Goal: Information Seeking & Learning: Check status

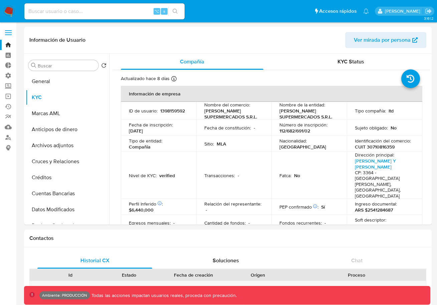
select select "10"
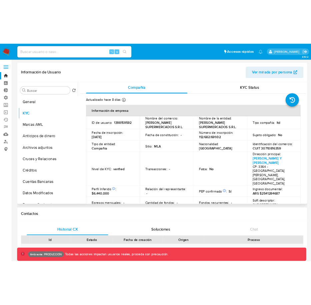
scroll to position [21, 0]
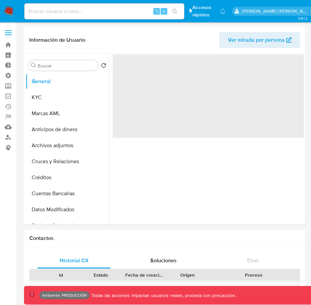
select select "10"
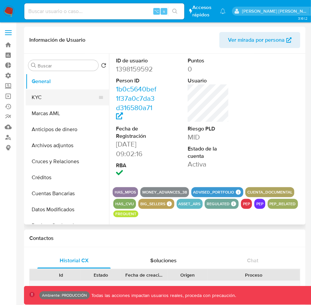
click at [49, 94] on button "KYC" at bounding box center [65, 97] width 78 height 16
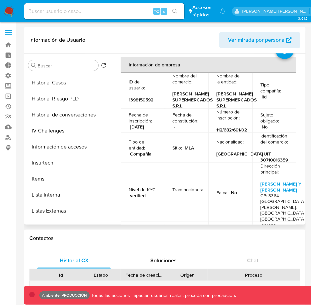
scroll to position [346, 0]
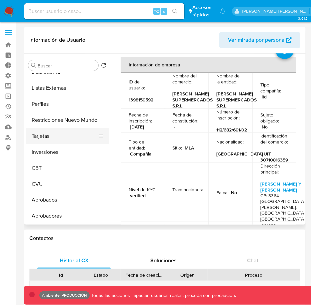
click at [60, 135] on button "Tarjetas" at bounding box center [65, 136] width 78 height 16
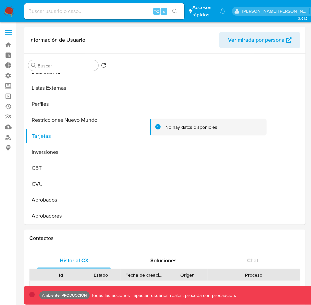
click at [126, 12] on input at bounding box center [104, 11] width 160 height 9
paste input "1337544442"
type input "1337544442"
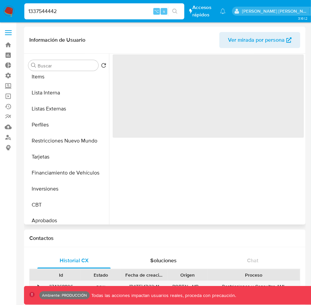
scroll to position [346, 0]
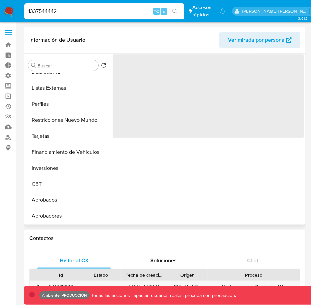
select select "10"
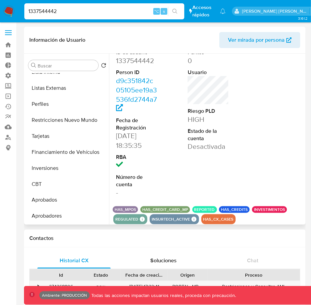
scroll to position [21, 0]
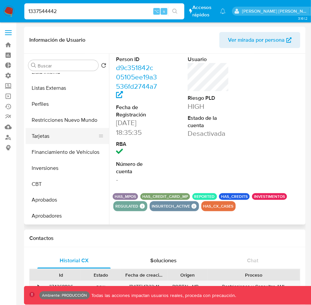
click at [58, 137] on button "Tarjetas" at bounding box center [65, 136] width 78 height 16
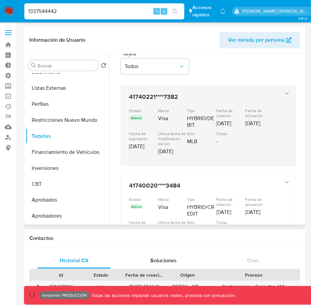
scroll to position [20, 0]
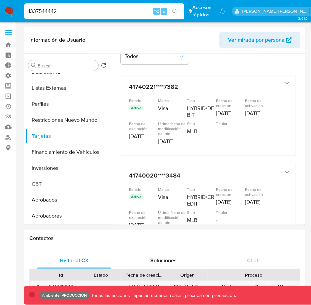
click at [97, 13] on input "1337544442" at bounding box center [104, 11] width 160 height 9
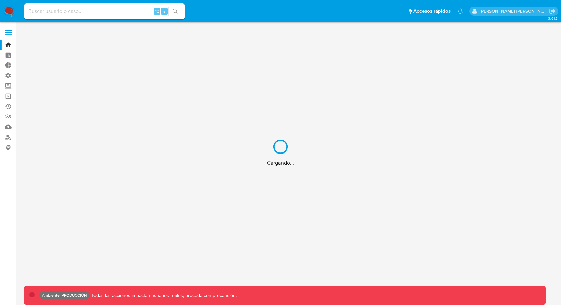
click at [96, 6] on div "Cargando..." at bounding box center [280, 152] width 561 height 305
click at [94, 12] on input at bounding box center [104, 11] width 160 height 9
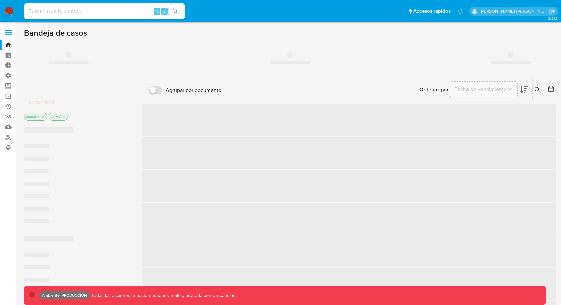
paste input "1398159592"
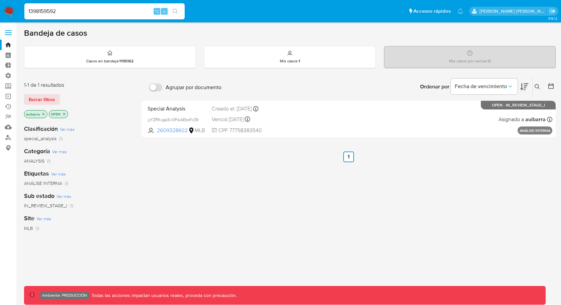
type input "1398159592"
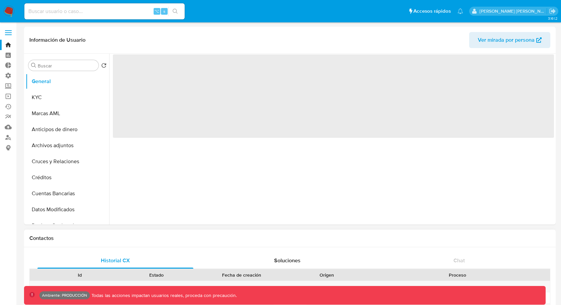
select select "10"
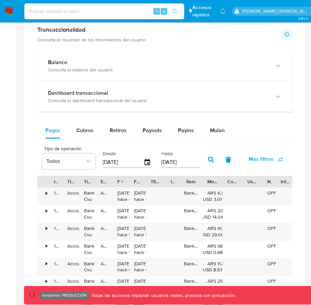
scroll to position [352, 0]
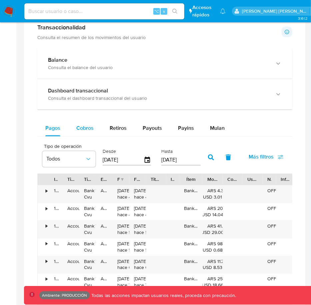
click at [91, 131] on div "Cobros" at bounding box center [84, 128] width 17 height 16
select select "10"
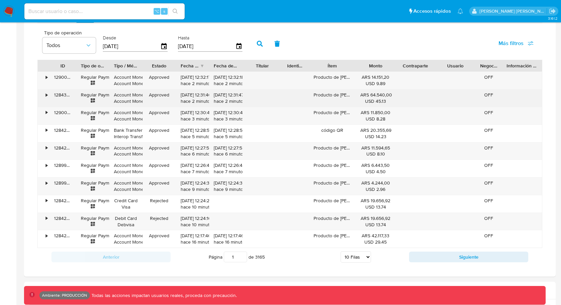
scroll to position [481, 0]
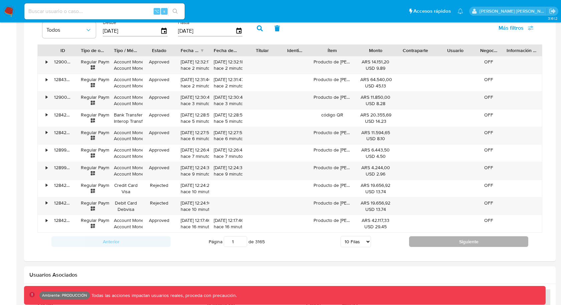
click at [424, 236] on button "Siguiente" at bounding box center [468, 241] width 119 height 11
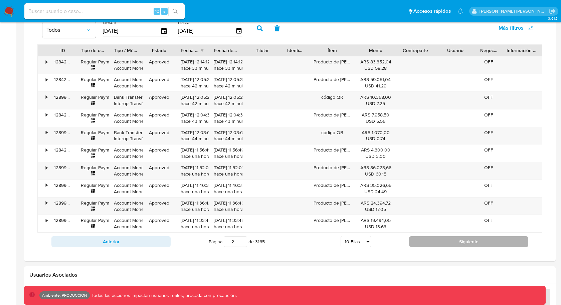
click at [445, 239] on button "Siguiente" at bounding box center [468, 241] width 119 height 11
click at [434, 236] on button "Siguiente" at bounding box center [468, 241] width 119 height 11
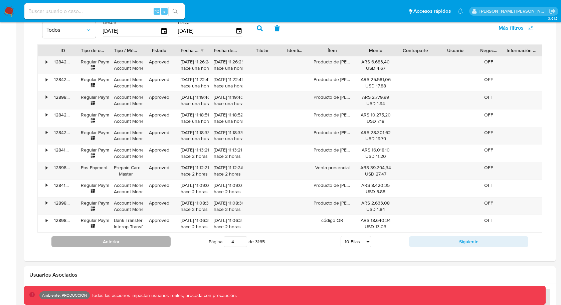
click at [165, 236] on button "Anterior" at bounding box center [110, 241] width 119 height 11
click at [125, 240] on button "Anterior" at bounding box center [110, 241] width 119 height 11
click at [125, 238] on button "Anterior" at bounding box center [110, 241] width 119 height 11
type input "1"
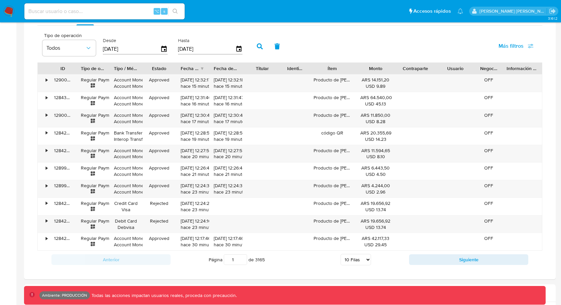
scroll to position [469, 0]
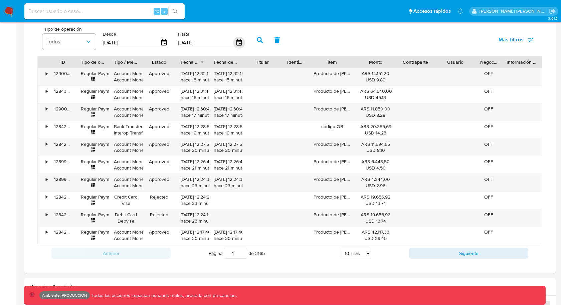
click at [233, 41] on icon "button" at bounding box center [239, 43] width 12 height 12
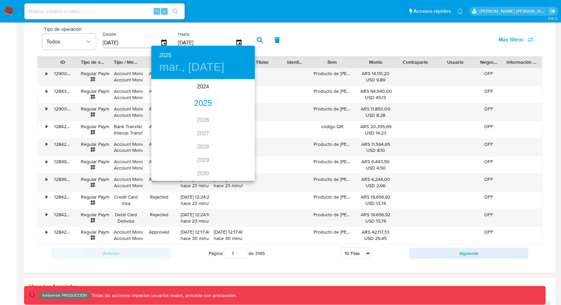
click at [203, 103] on div "2025" at bounding box center [202, 103] width 103 height 13
click at [171, 166] on div "oct." at bounding box center [168, 167] width 34 height 25
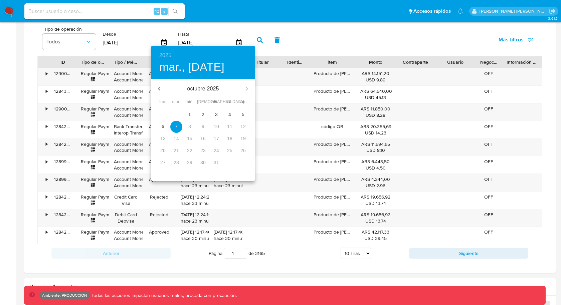
click at [162, 126] on p "6" at bounding box center [163, 126] width 3 height 7
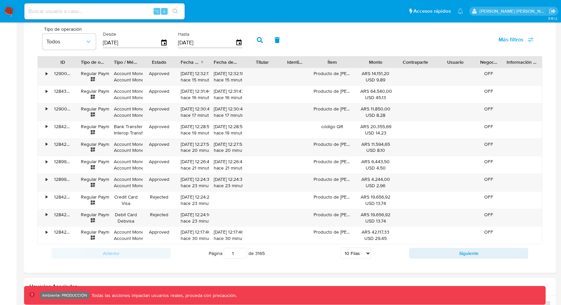
type input "[DATE]"
click at [257, 37] on icon "button" at bounding box center [260, 40] width 6 height 6
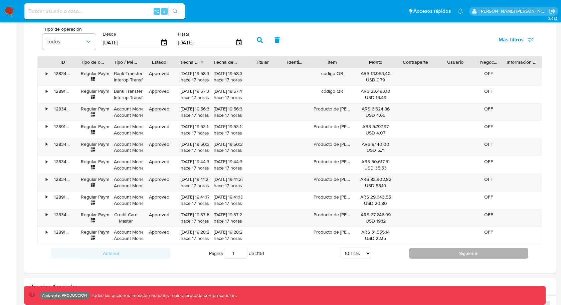
click at [431, 248] on button "Siguiente" at bounding box center [468, 253] width 119 height 11
click at [430, 252] on button "Siguiente" at bounding box center [468, 253] width 119 height 11
click at [435, 248] on button "Siguiente" at bounding box center [468, 253] width 119 height 11
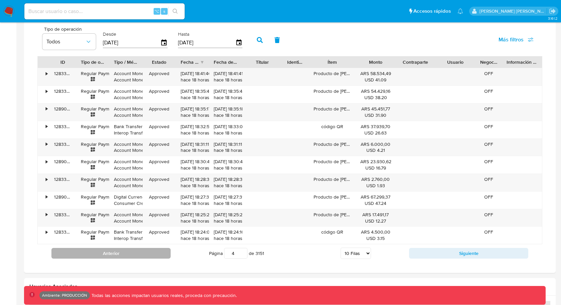
click at [144, 249] on button "Anterior" at bounding box center [110, 253] width 119 height 11
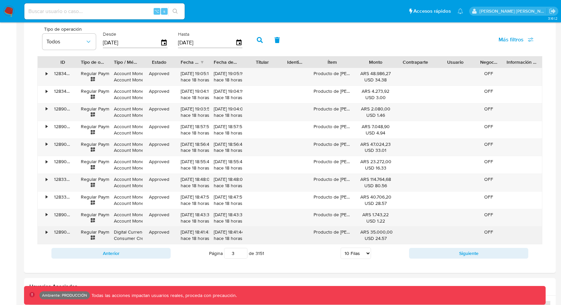
click at [123, 239] on div "Digital Currency Consumer Credits" at bounding box center [125, 235] width 33 height 17
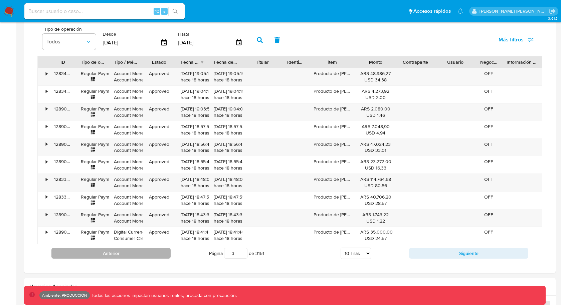
click at [121, 248] on button "Anterior" at bounding box center [110, 253] width 119 height 11
type input "2"
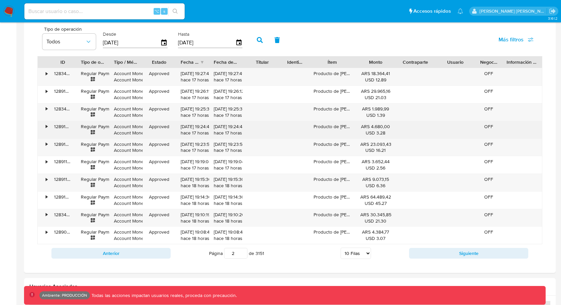
scroll to position [468, 0]
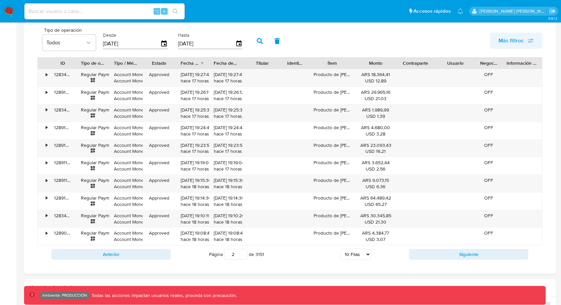
click at [510, 38] on span "Más filtros" at bounding box center [510, 41] width 25 height 16
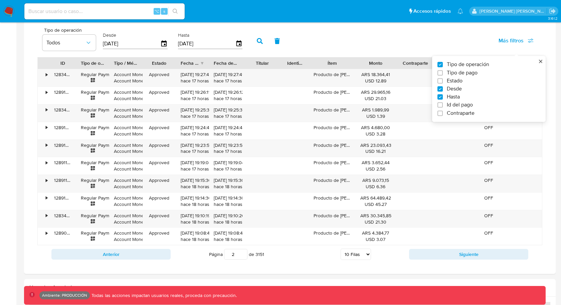
click at [450, 102] on span "Id del pago" at bounding box center [459, 105] width 26 height 7
click at [442, 102] on input "Id del pago" at bounding box center [439, 104] width 5 height 5
checkbox input "true"
click at [295, 40] on input "number" at bounding box center [283, 43] width 65 height 9
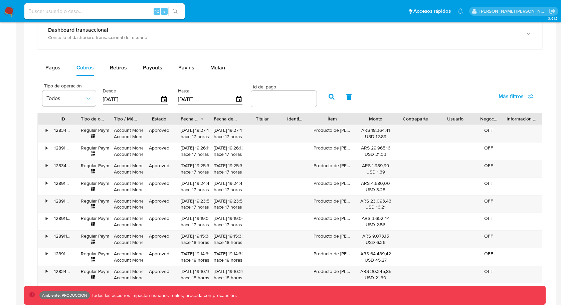
scroll to position [404, 0]
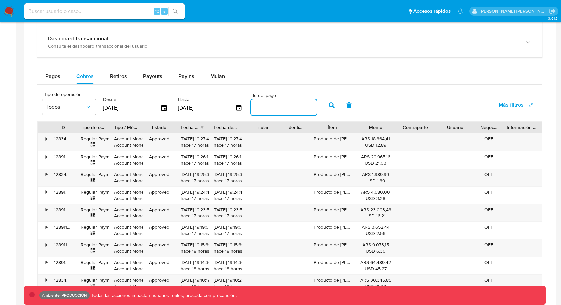
click at [272, 104] on input "number" at bounding box center [283, 107] width 65 height 9
paste input "128250992867"
type input "128250992867"
click at [328, 104] on icon "button" at bounding box center [331, 105] width 6 height 6
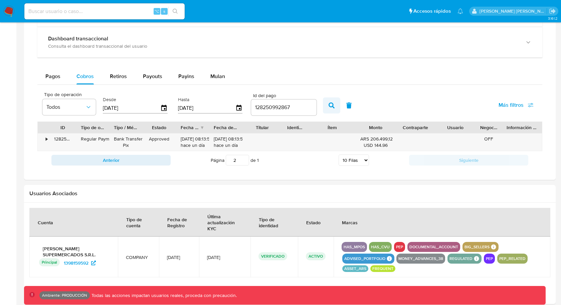
scroll to position [409, 0]
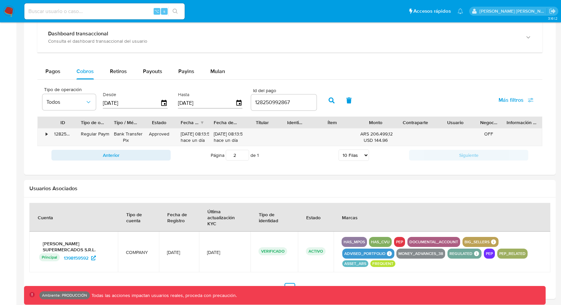
click at [269, 103] on input "128250992867" at bounding box center [283, 102] width 65 height 9
click at [68, 94] on button "Todos" at bounding box center [68, 102] width 53 height 16
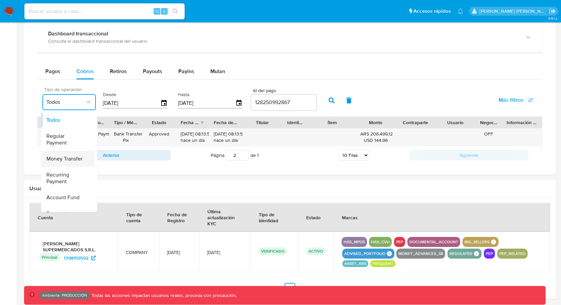
scroll to position [93, 0]
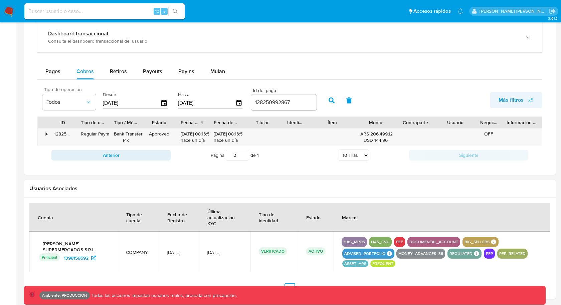
click at [513, 94] on span "Más filtros" at bounding box center [510, 100] width 25 height 16
click at [126, 135] on div "Bank Transfer Pix" at bounding box center [126, 137] width 24 height 13
click at [62, 90] on span "Tipo de operación" at bounding box center [70, 89] width 53 height 5
click at [62, 96] on button "Todos" at bounding box center [68, 102] width 53 height 16
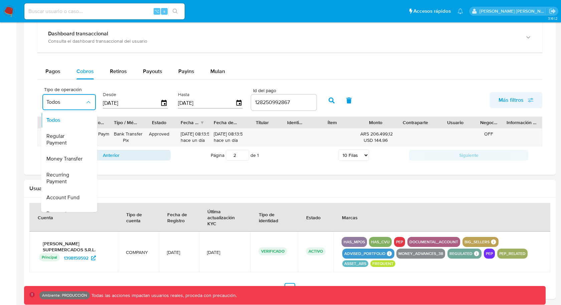
click at [514, 94] on span "Más filtros" at bounding box center [510, 100] width 25 height 16
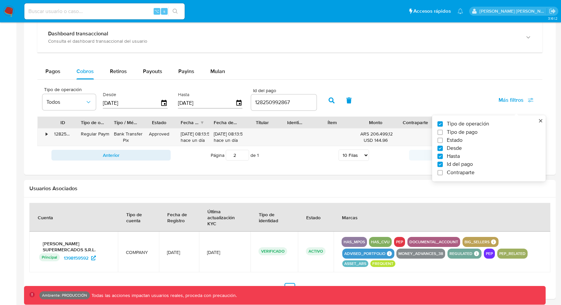
click at [475, 129] on span "Tipo de pago" at bounding box center [461, 132] width 31 height 7
click at [442, 129] on input "Tipo de pago" at bounding box center [439, 131] width 5 height 5
checkbox input "true"
type input "[DATE]"
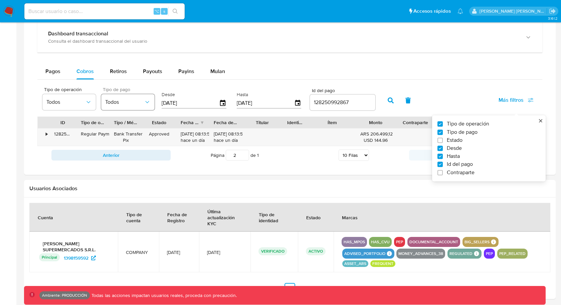
click at [130, 94] on button "Todos" at bounding box center [127, 102] width 53 height 16
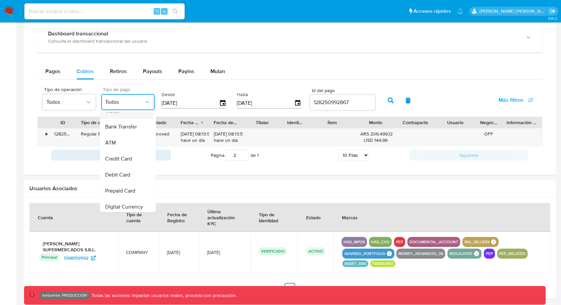
scroll to position [38, 0]
click at [128, 127] on span "Bank Transfer" at bounding box center [121, 130] width 32 height 7
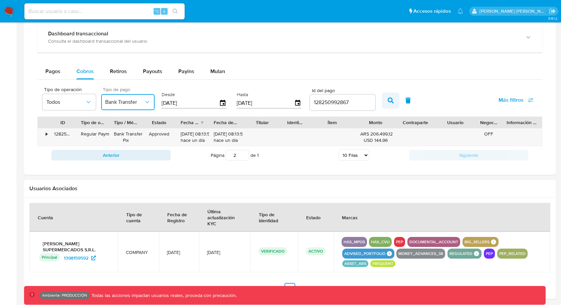
click at [382, 96] on button "button" at bounding box center [390, 100] width 17 height 16
click at [322, 94] on div "128250992867" at bounding box center [342, 102] width 65 height 16
click at [320, 99] on input "128250992867" at bounding box center [342, 102] width 65 height 9
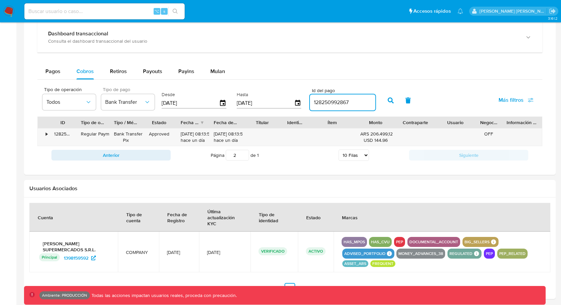
click at [320, 99] on input "128250992867" at bounding box center [342, 102] width 65 height 9
click at [387, 100] on icon "button" at bounding box center [390, 100] width 6 height 6
click at [326, 99] on input "128250992867" at bounding box center [342, 102] width 65 height 9
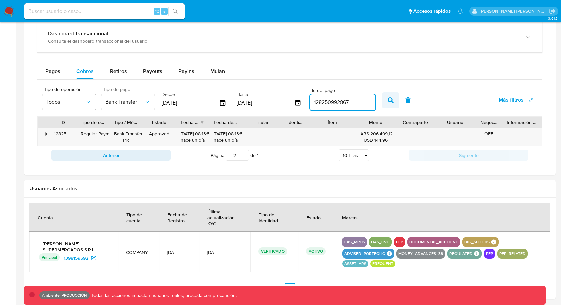
click at [387, 97] on icon "button" at bounding box center [390, 100] width 6 height 6
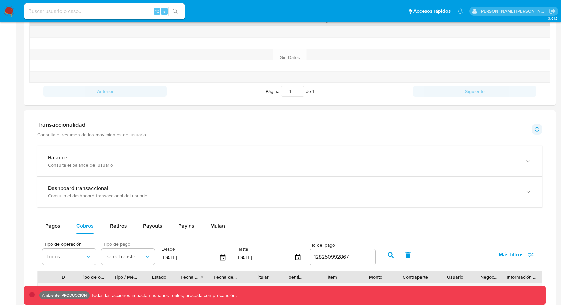
scroll to position [223, 0]
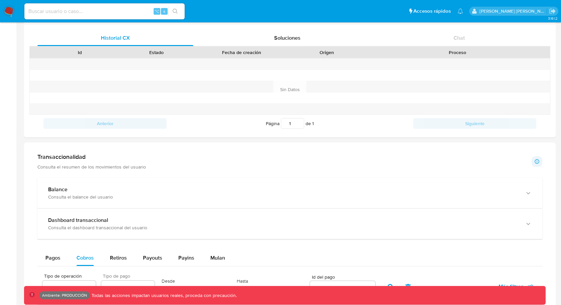
click at [62, 9] on input at bounding box center [104, 11] width 160 height 9
paste input "729715544"
type input "729715544"
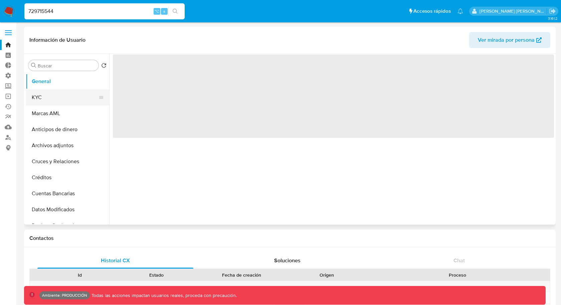
click at [76, 94] on button "KYC" at bounding box center [65, 97] width 78 height 16
select select "10"
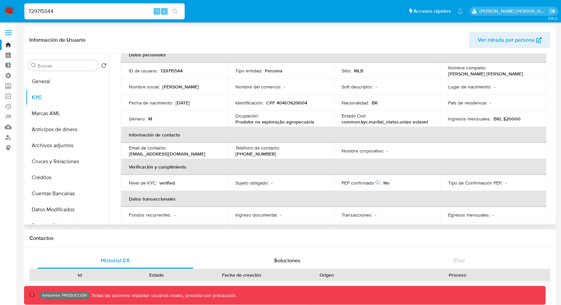
scroll to position [74, 0]
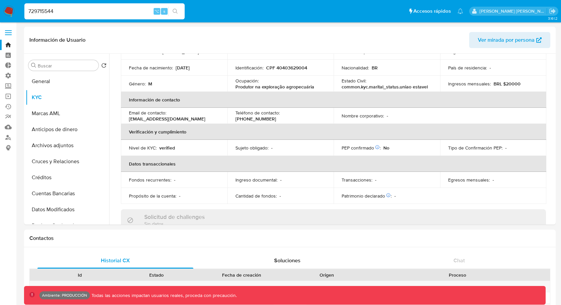
click at [38, 9] on input "729715544" at bounding box center [104, 11] width 160 height 9
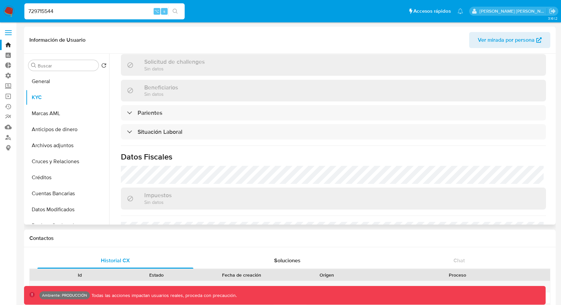
scroll to position [290, 0]
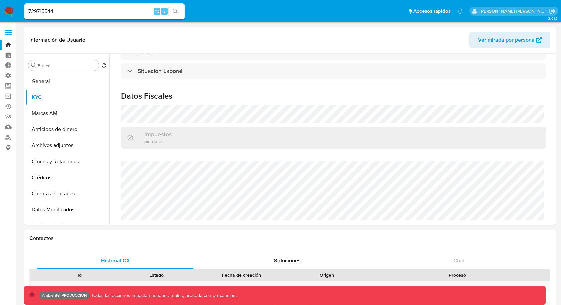
click at [29, 9] on input "729715544" at bounding box center [104, 11] width 160 height 9
paste input "1954589029"
type input "1954589029"
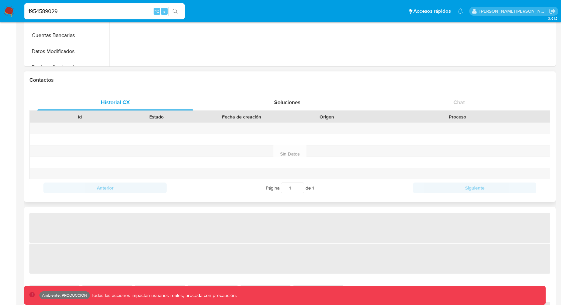
select select "10"
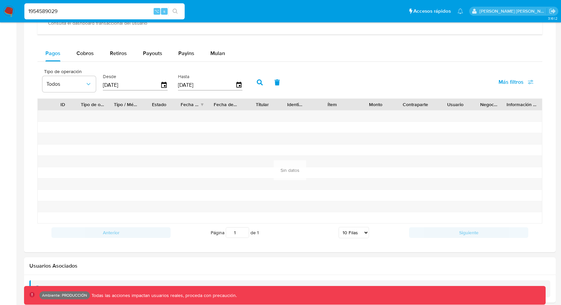
scroll to position [428, 0]
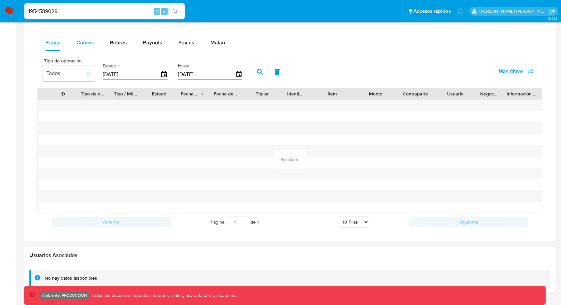
click at [86, 41] on span "Cobros" at bounding box center [84, 43] width 17 height 8
select select "10"
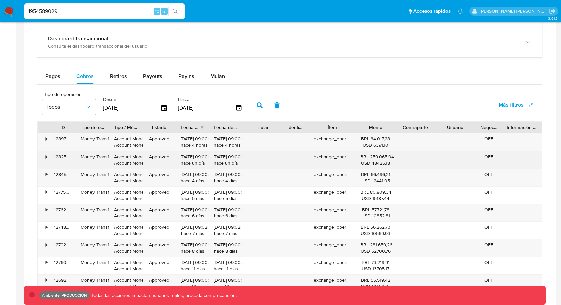
scroll to position [390, 0]
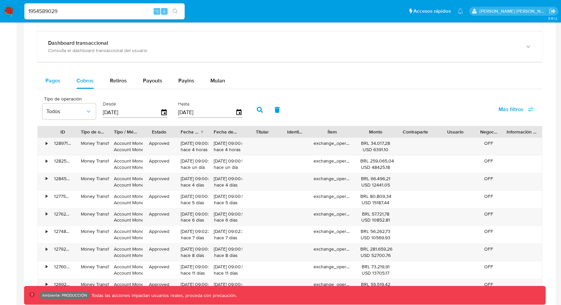
click at [51, 81] on span "Pagos" at bounding box center [52, 81] width 15 height 8
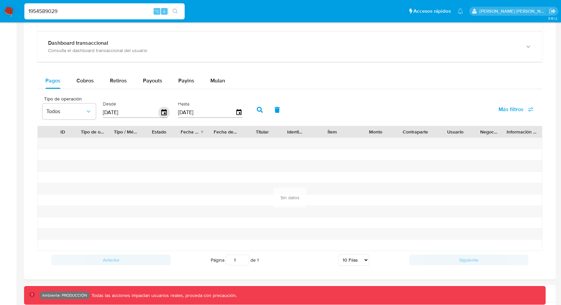
click at [162, 110] on icon "button" at bounding box center [163, 112] width 5 height 6
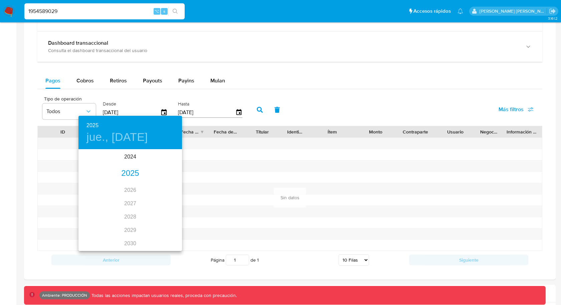
click at [128, 173] on div "2025" at bounding box center [129, 173] width 103 height 13
click at [162, 188] on div "jun." at bounding box center [164, 187] width 34 height 25
type input "[DATE]"
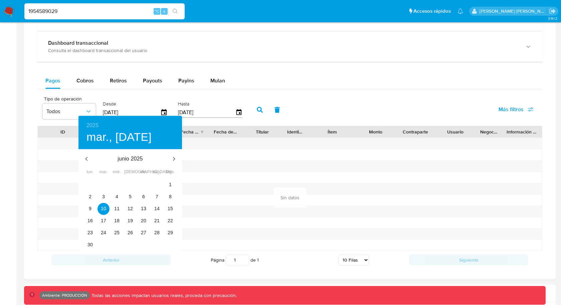
click at [196, 165] on div at bounding box center [280, 152] width 561 height 305
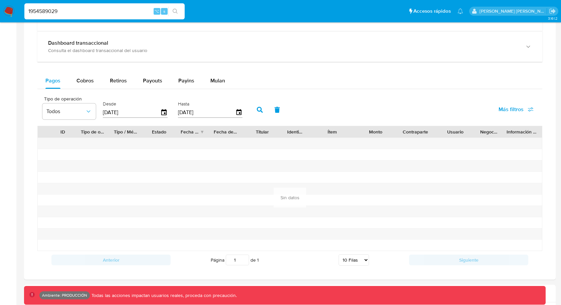
click at [257, 107] on icon "button" at bounding box center [260, 110] width 6 height 6
click at [94, 76] on button "Cobros" at bounding box center [84, 81] width 33 height 16
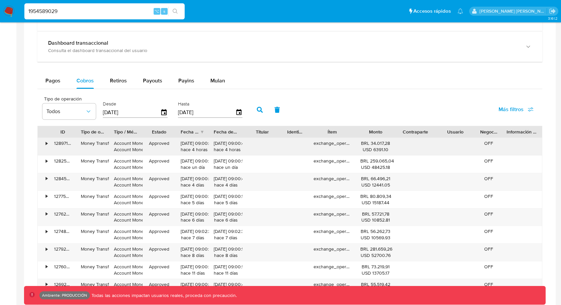
click at [46, 141] on div "•" at bounding box center [47, 143] width 2 height 6
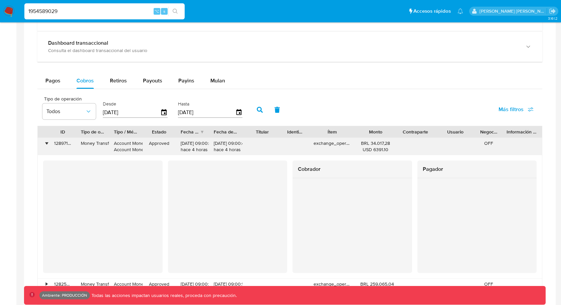
click at [48, 141] on div "•" at bounding box center [44, 146] width 12 height 17
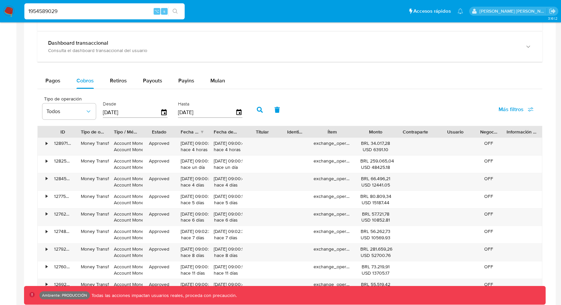
click at [113, 7] on input "1954589029" at bounding box center [104, 11] width 160 height 9
paste input "D18QLERGQ84H86MEBE30"
click at [85, 13] on input "1954589029" at bounding box center [104, 11] width 160 height 9
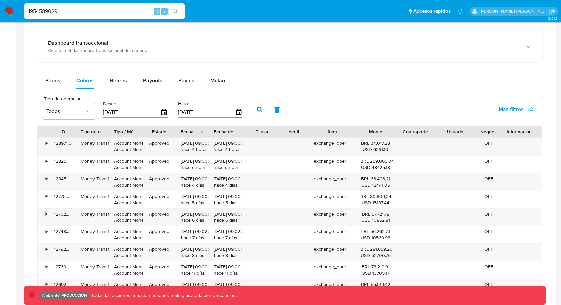
click at [85, 13] on input "1954589029" at bounding box center [104, 11] width 160 height 9
paste input "773002771"
type input "1773002771"
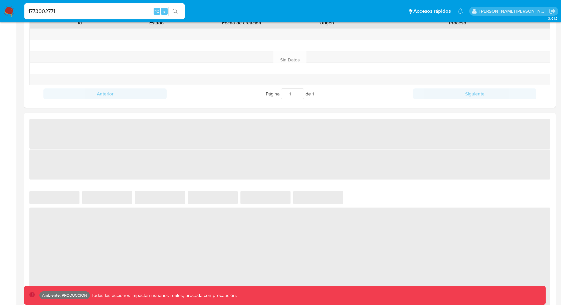
select select "10"
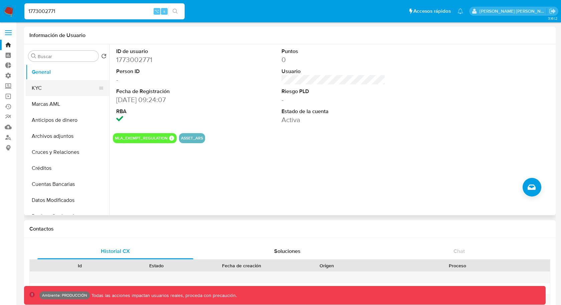
click at [55, 86] on button "KYC" at bounding box center [65, 88] width 78 height 16
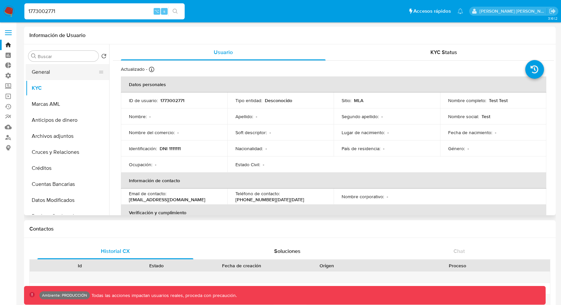
click at [54, 72] on button "General" at bounding box center [65, 72] width 78 height 16
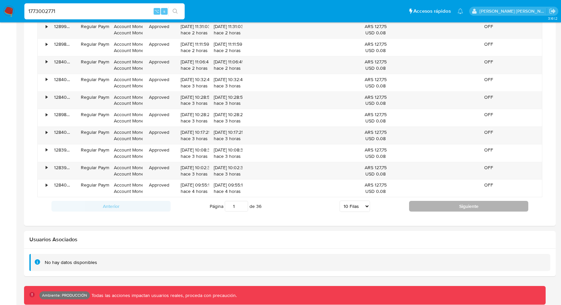
click at [424, 201] on button "Siguiente" at bounding box center [468, 206] width 119 height 11
type input "2"
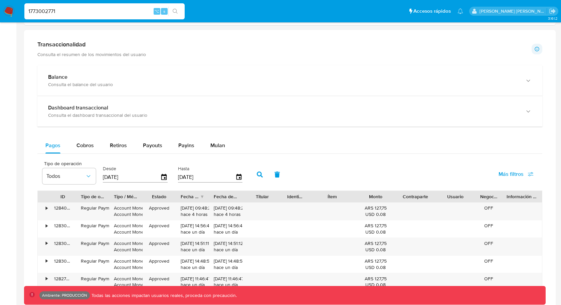
scroll to position [325, 0]
click at [91, 15] on input "1773002771" at bounding box center [104, 11] width 160 height 9
paste input "2117547493"
type input "2117547493"
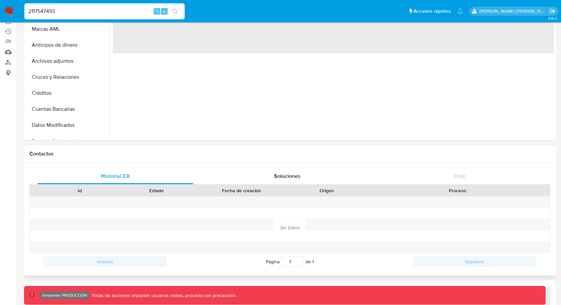
scroll to position [36, 0]
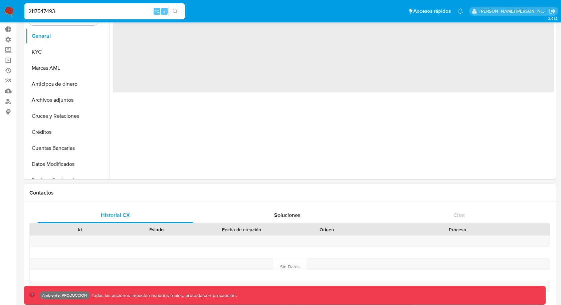
select select "10"
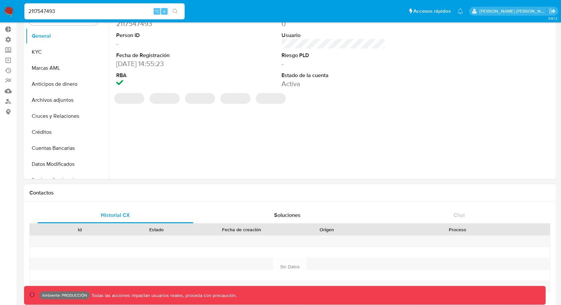
scroll to position [0, 0]
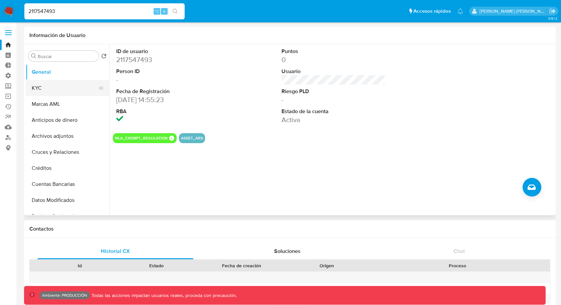
click at [61, 88] on button "KYC" at bounding box center [65, 88] width 78 height 16
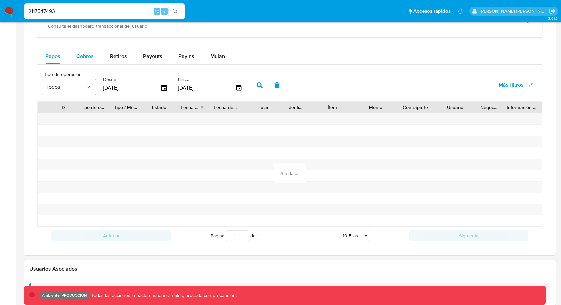
click at [76, 57] on button "Cobros" at bounding box center [84, 56] width 33 height 16
select select "10"
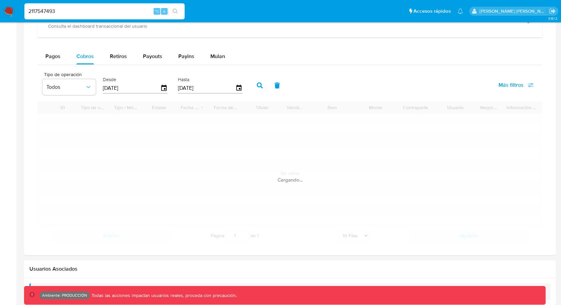
scroll to position [367, 0]
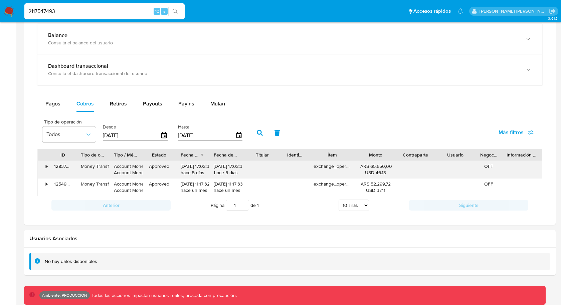
click at [46, 164] on div "•" at bounding box center [47, 166] width 2 height 6
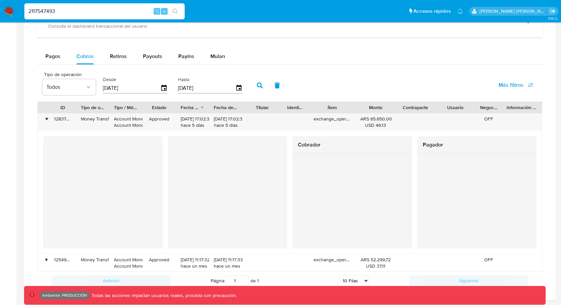
scroll to position [416, 0]
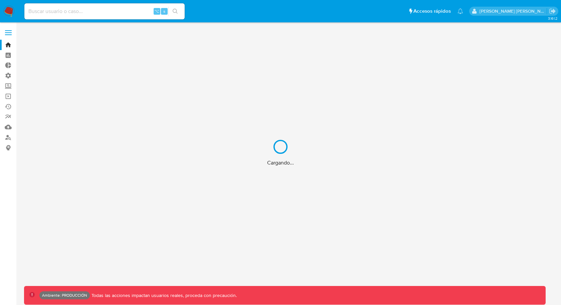
click at [127, 10] on div "Cargando..." at bounding box center [280, 152] width 561 height 305
click at [112, 8] on div "Cargando..." at bounding box center [280, 152] width 561 height 305
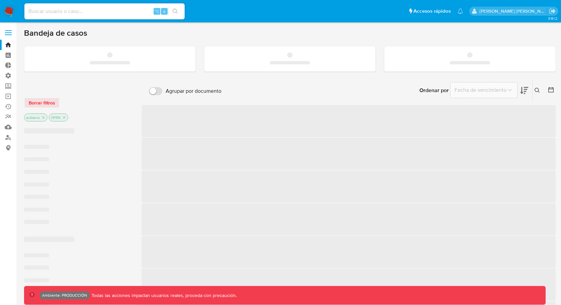
click at [97, 10] on input at bounding box center [104, 11] width 160 height 9
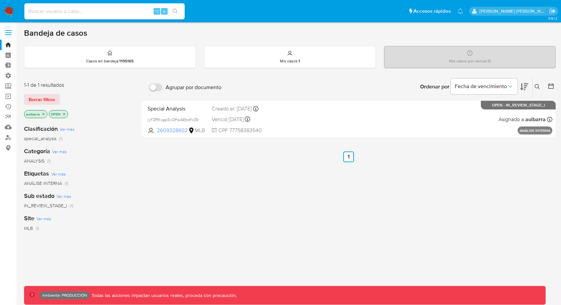
paste input "2511498596"
type input "2511498596"
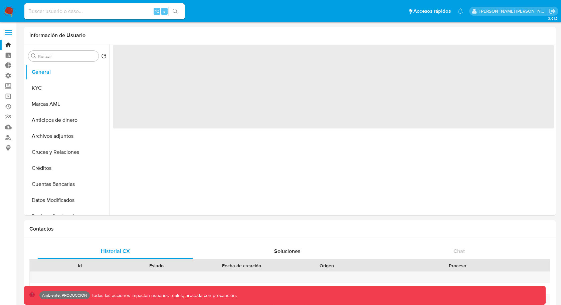
select select "10"
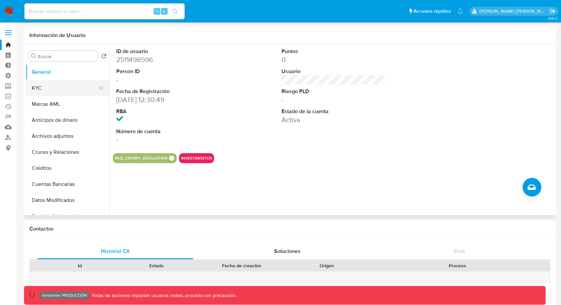
click at [74, 88] on button "KYC" at bounding box center [65, 88] width 78 height 16
